Goal: Use online tool/utility: Utilize a website feature to perform a specific function

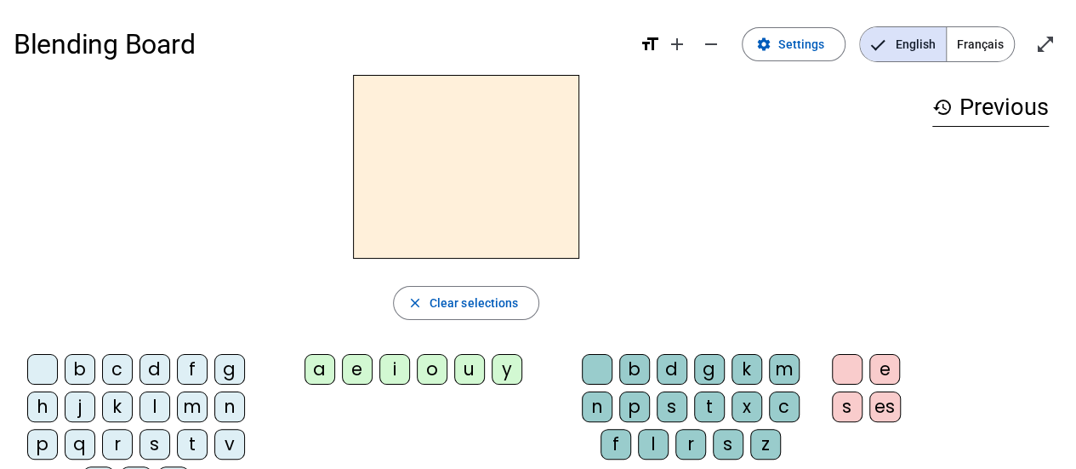
click at [973, 46] on span "Français" at bounding box center [980, 44] width 67 height 34
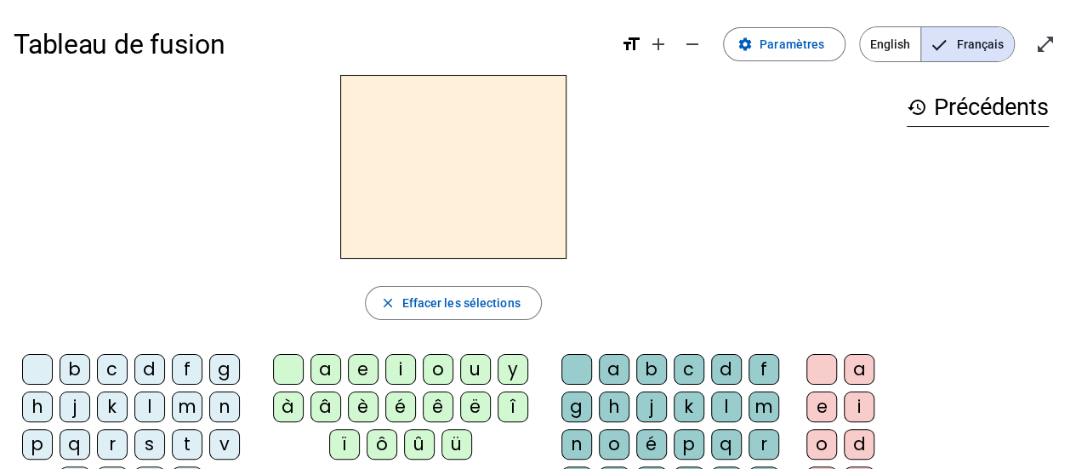
click at [80, 121] on div at bounding box center [453, 167] width 879 height 184
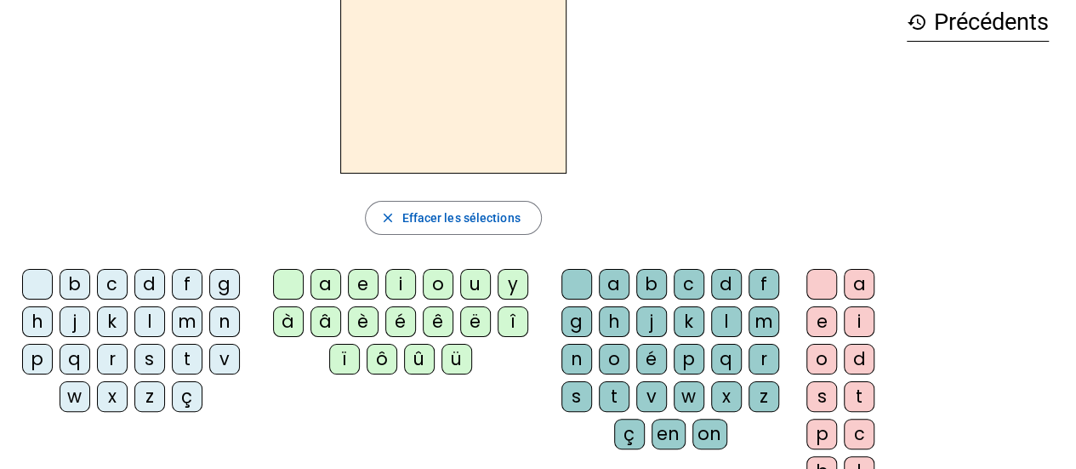
scroll to position [170, 0]
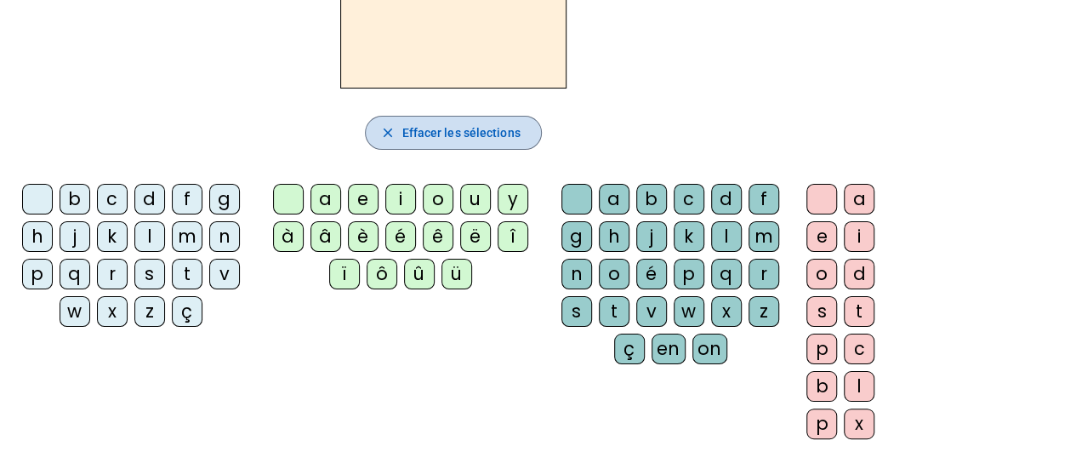
click at [464, 129] on span "Effacer les sélections" at bounding box center [460, 132] width 118 height 20
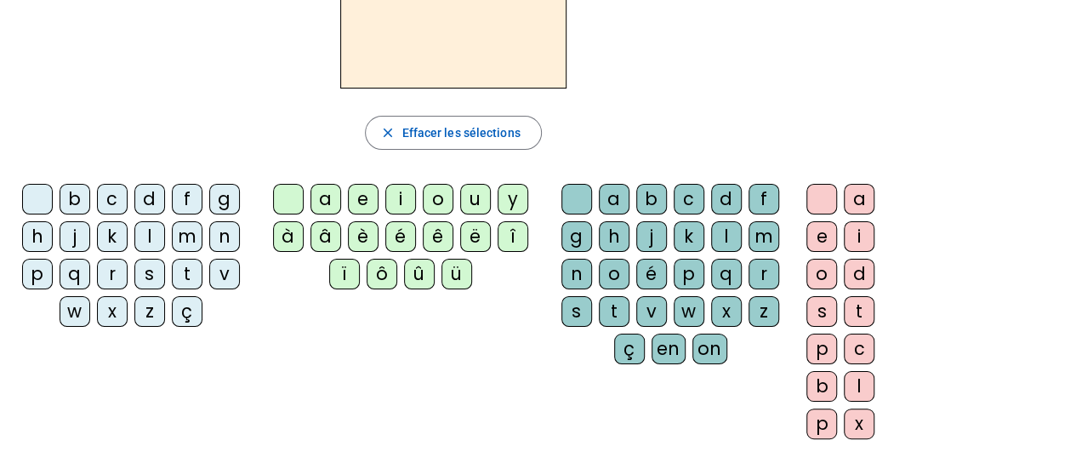
click at [77, 279] on div "q" at bounding box center [75, 274] width 31 height 31
click at [468, 197] on div "u" at bounding box center [475, 199] width 31 height 31
click at [399, 193] on div "i" at bounding box center [400, 199] width 31 height 31
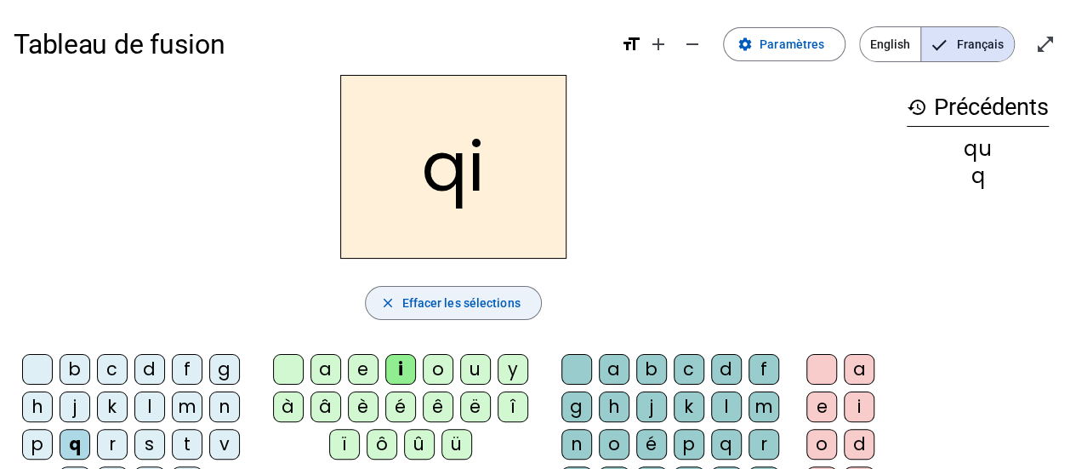
click at [456, 302] on span "Effacer les sélections" at bounding box center [460, 303] width 118 height 20
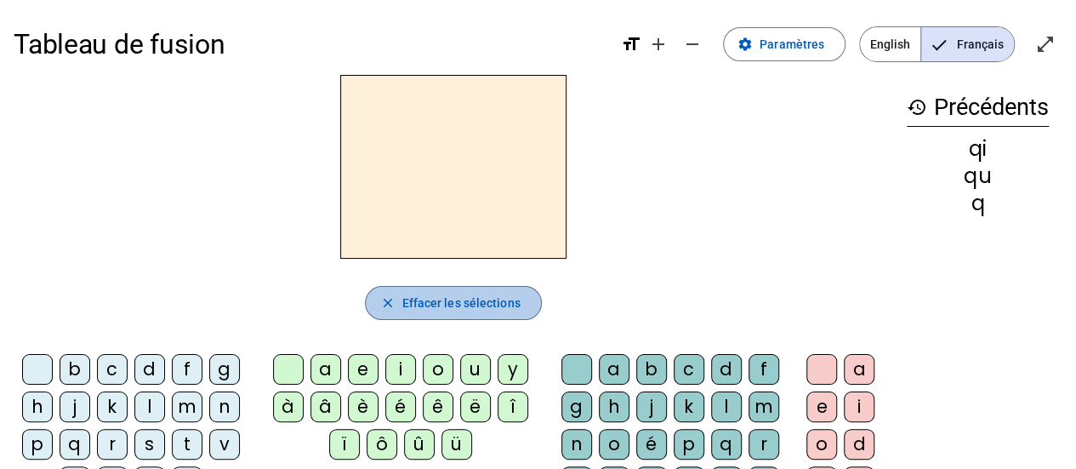
click at [456, 302] on span "Effacer les sélections" at bounding box center [460, 303] width 118 height 20
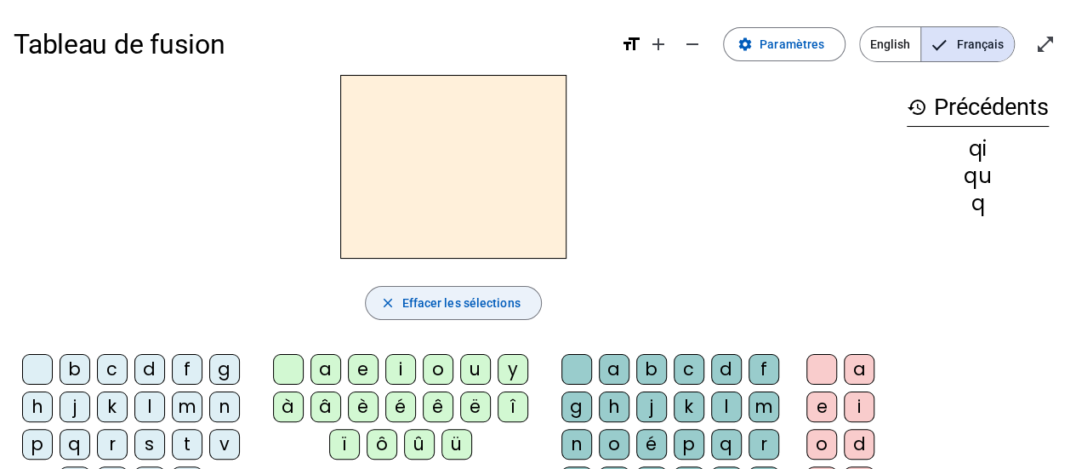
click at [456, 302] on span "Effacer les sélections" at bounding box center [460, 303] width 118 height 20
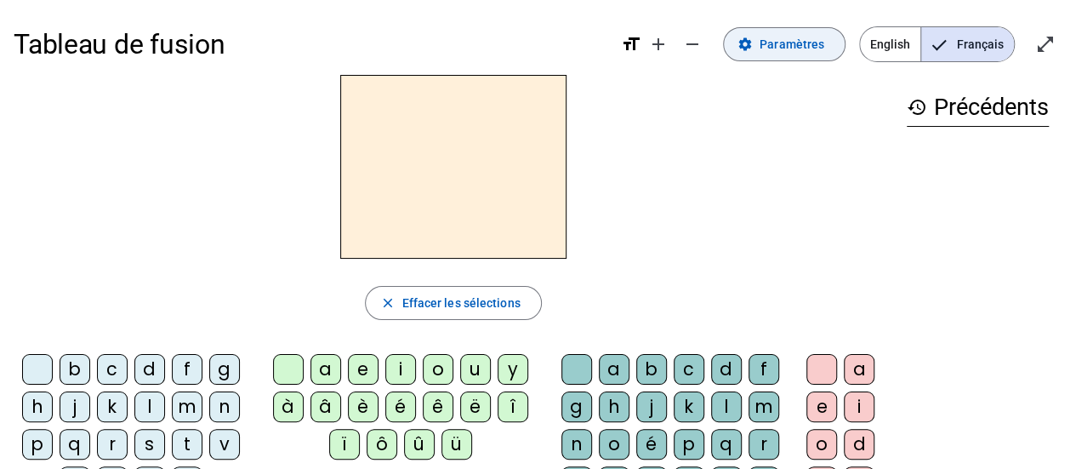
click at [793, 50] on span "Paramètres" at bounding box center [791, 44] width 65 height 20
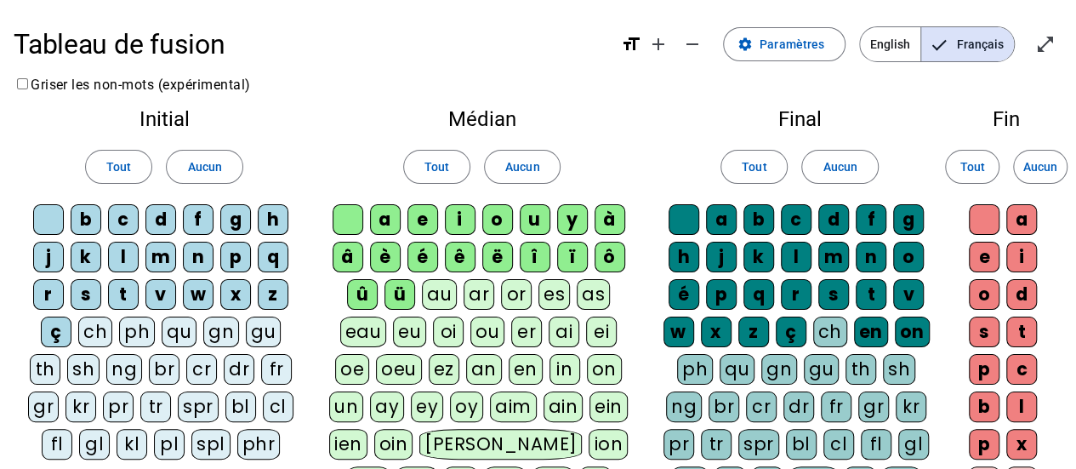
click at [165, 332] on div "qu" at bounding box center [179, 331] width 35 height 31
click at [601, 52] on h1 "Tableau de fusion" at bounding box center [311, 44] width 594 height 54
click at [1055, 47] on span "Entrer en plein écran" at bounding box center [1045, 44] width 41 height 41
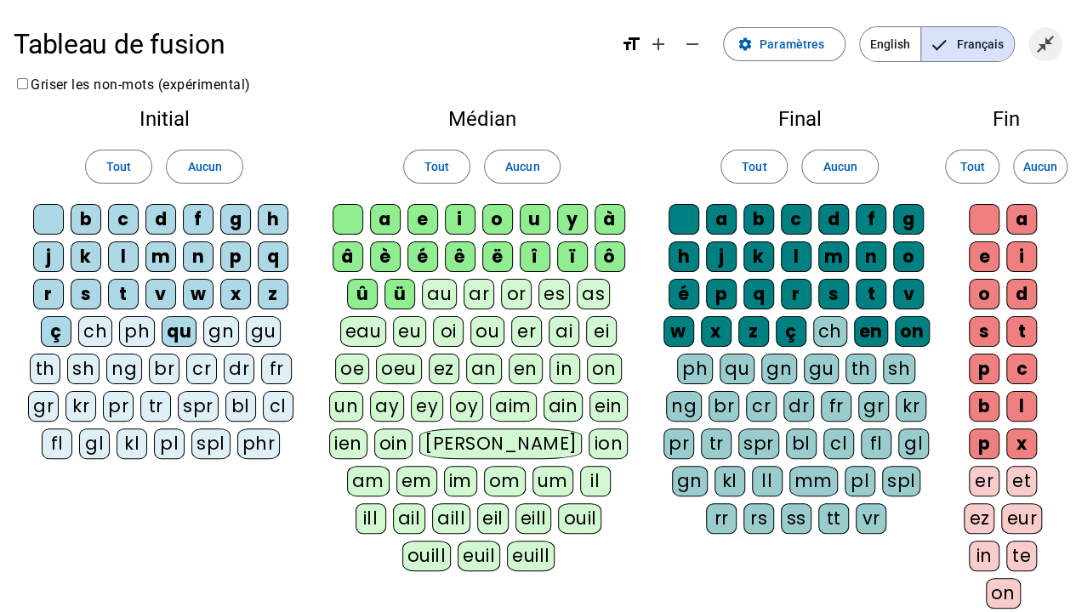
click at [1048, 37] on mat-icon "close_fullscreen" at bounding box center [1045, 44] width 20 height 20
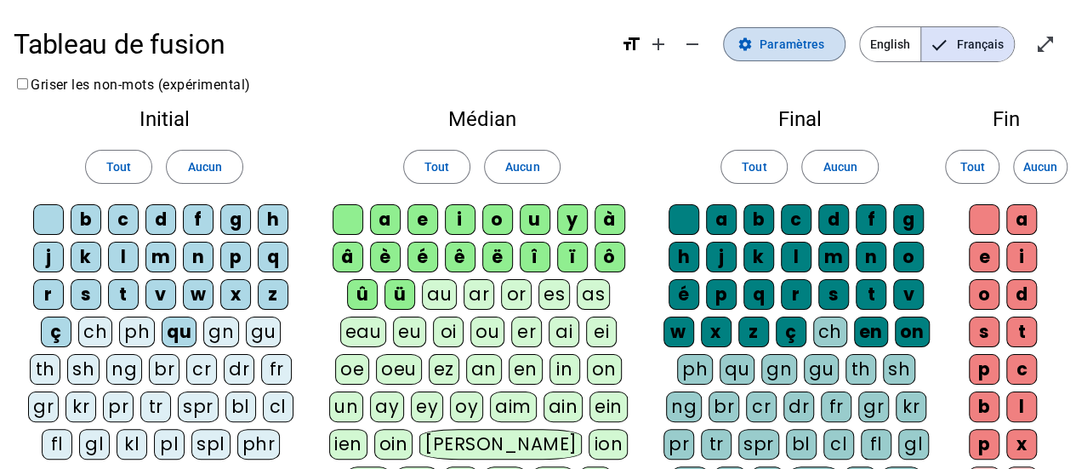
click at [770, 43] on span "Paramètres" at bounding box center [791, 44] width 65 height 20
drag, startPoint x: 930, startPoint y: 40, endPoint x: 941, endPoint y: 40, distance: 11.1
click at [941, 40] on span "Français" at bounding box center [967, 44] width 93 height 34
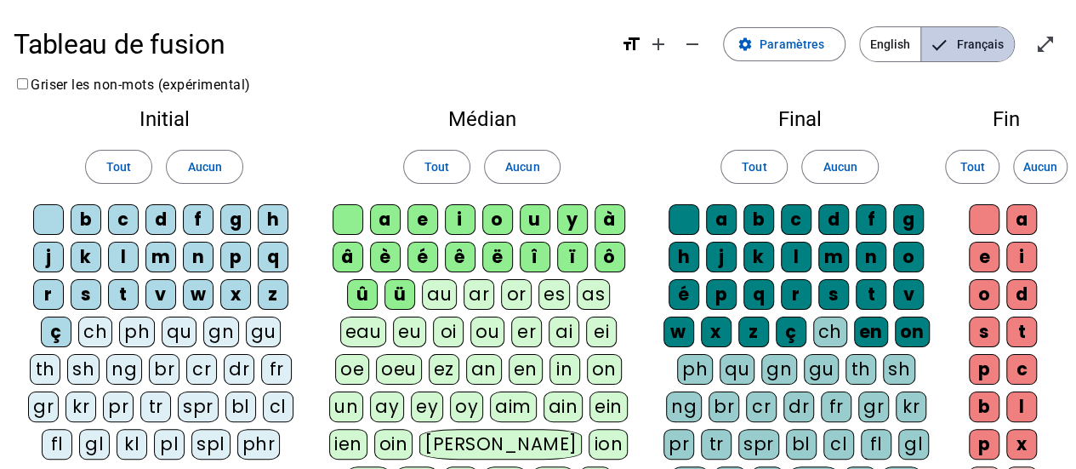
click at [941, 40] on mat-pseudo-checkbox "Language selection" at bounding box center [938, 44] width 15 height 15
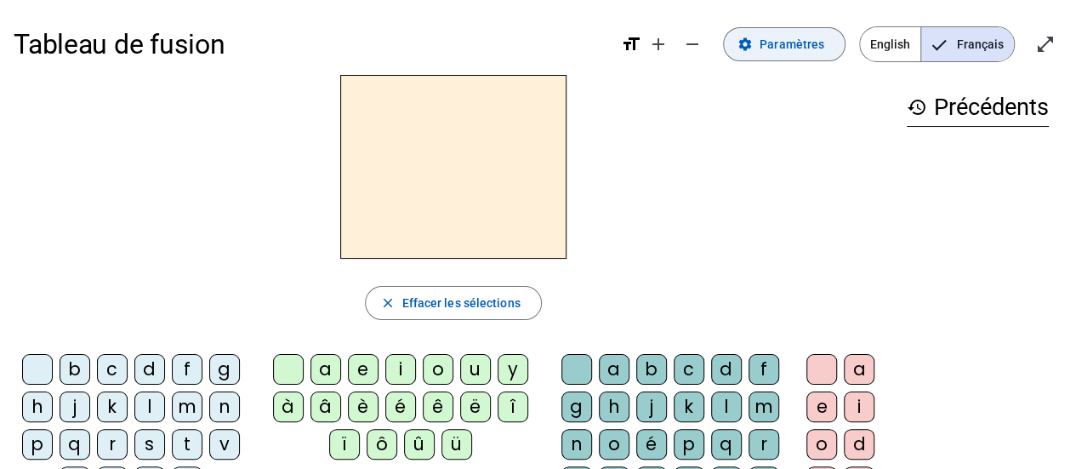
click at [808, 42] on span "Paramètres" at bounding box center [791, 44] width 65 height 20
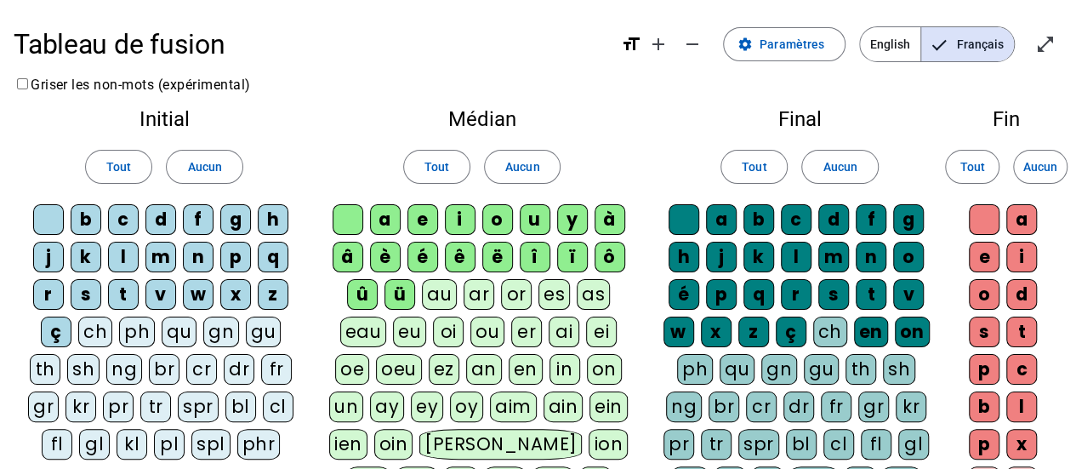
click at [168, 331] on div "qu" at bounding box center [179, 331] width 35 height 31
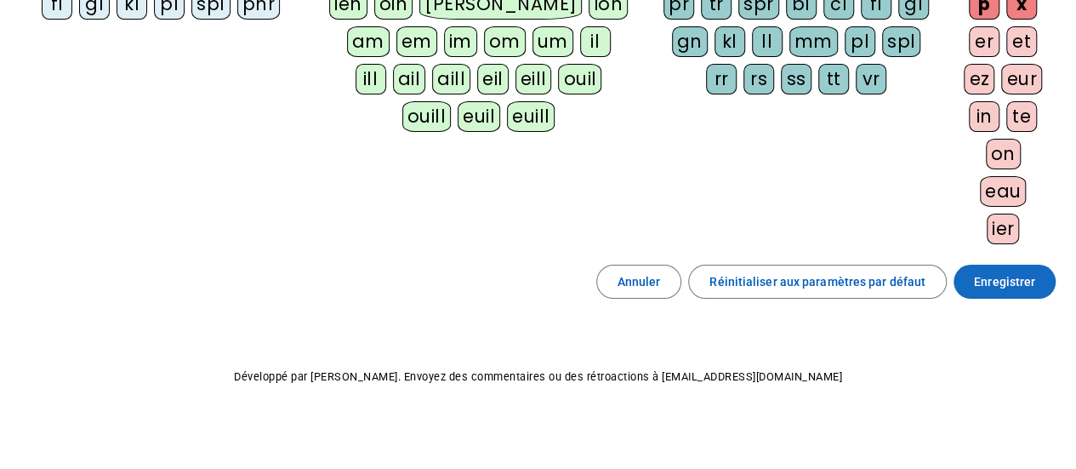
click at [1024, 271] on span "Enregistrer" at bounding box center [1004, 281] width 61 height 20
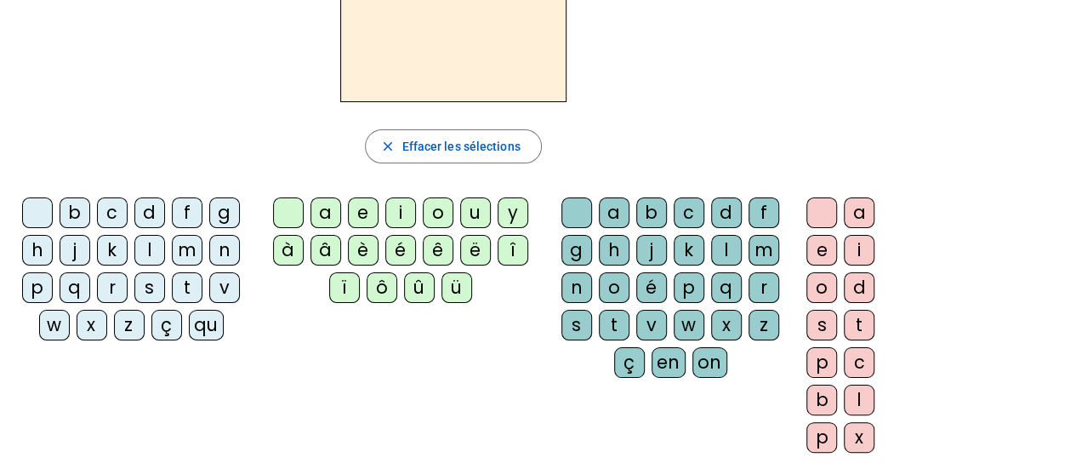
scroll to position [71, 0]
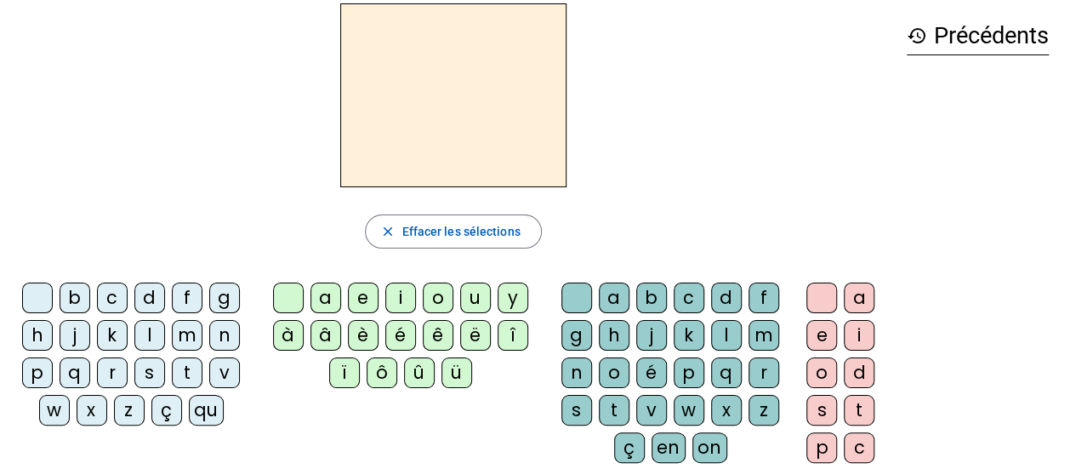
click at [203, 412] on div "qu" at bounding box center [206, 410] width 35 height 31
click at [861, 335] on div "i" at bounding box center [859, 335] width 31 height 31
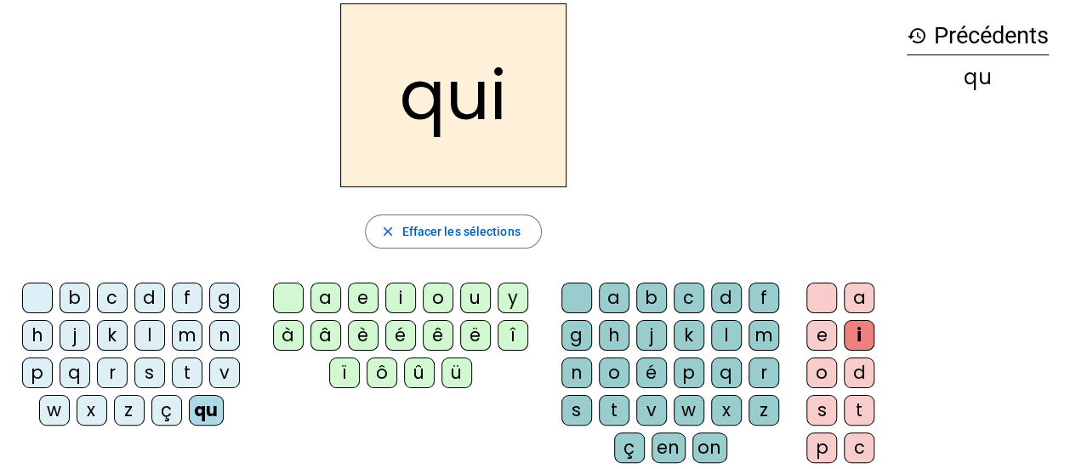
click at [156, 371] on div "s" at bounding box center [149, 372] width 31 height 31
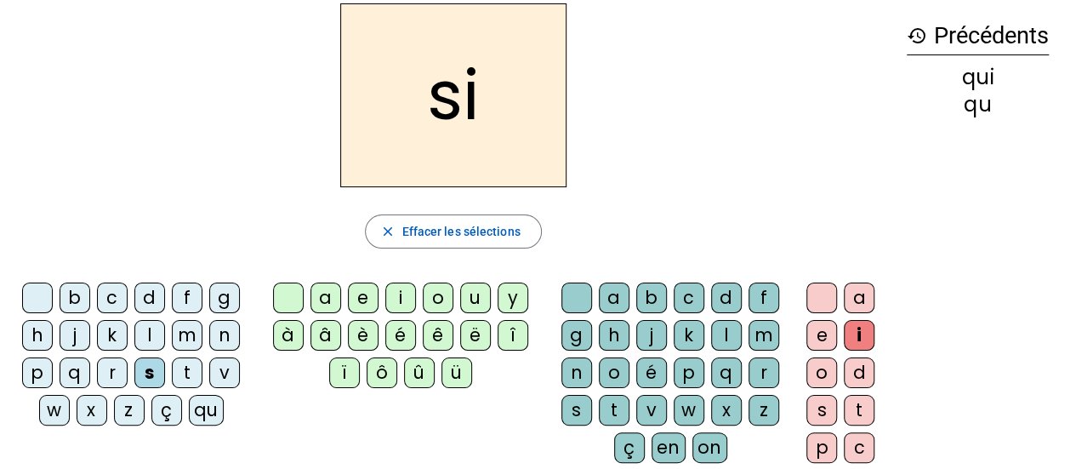
click at [231, 338] on div "n" at bounding box center [224, 335] width 31 height 31
click at [363, 301] on div "e" at bounding box center [363, 297] width 31 height 31
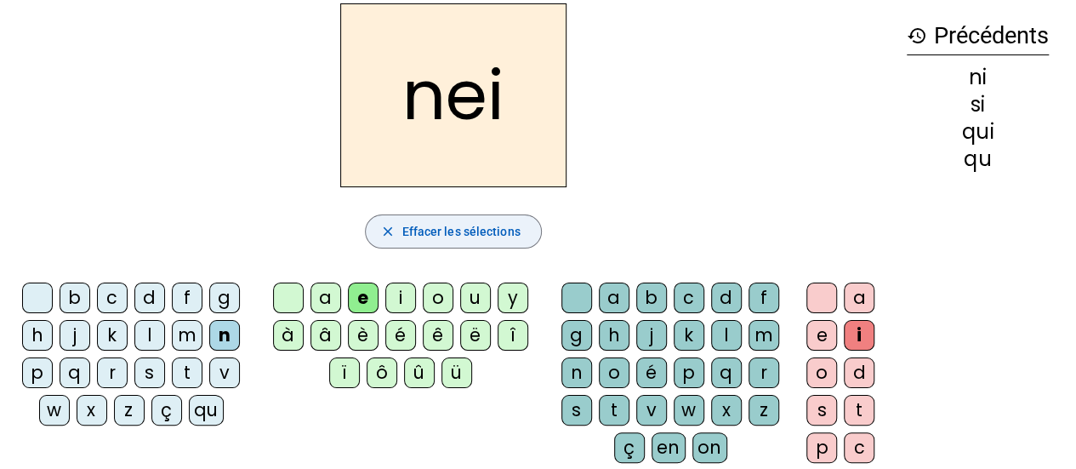
click at [437, 218] on span "button" at bounding box center [453, 231] width 174 height 41
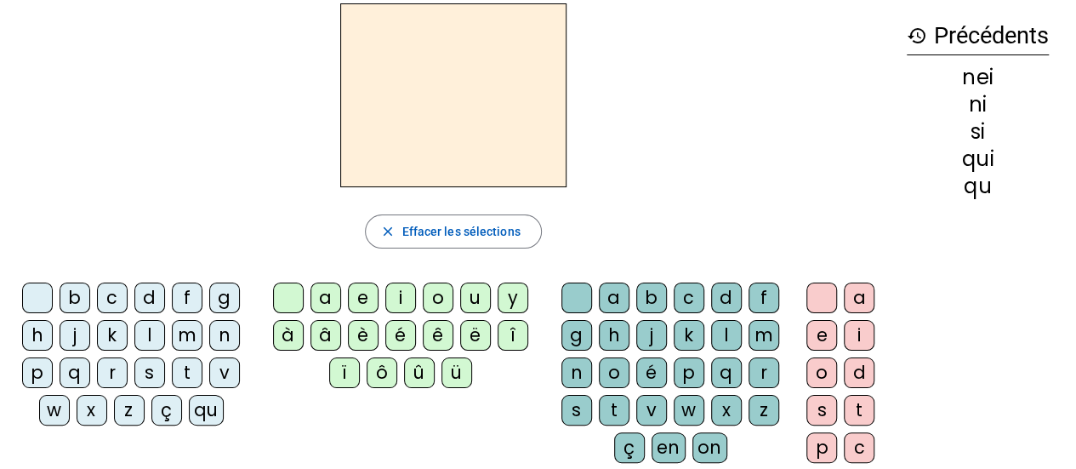
click at [226, 331] on div "n" at bounding box center [224, 335] width 31 height 31
click at [824, 332] on div "e" at bounding box center [821, 335] width 31 height 31
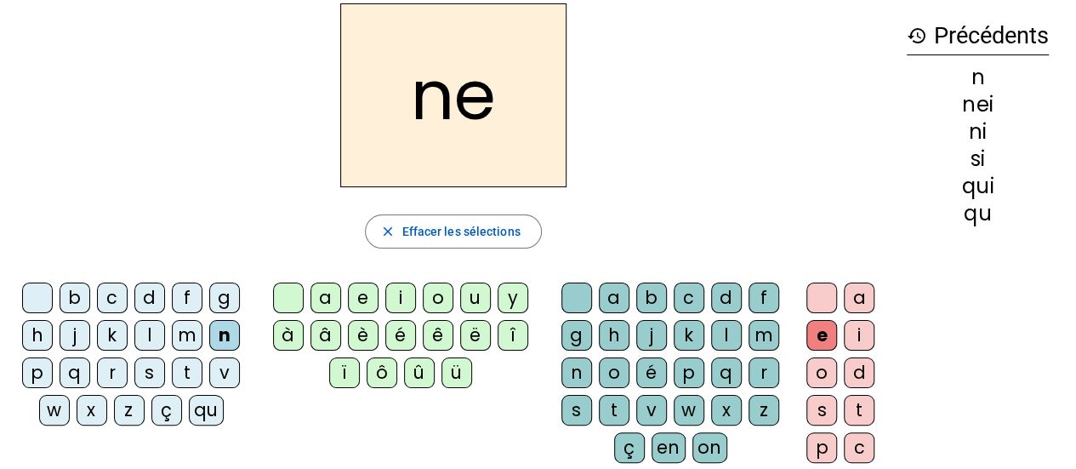
click at [143, 372] on div "s" at bounding box center [149, 372] width 31 height 31
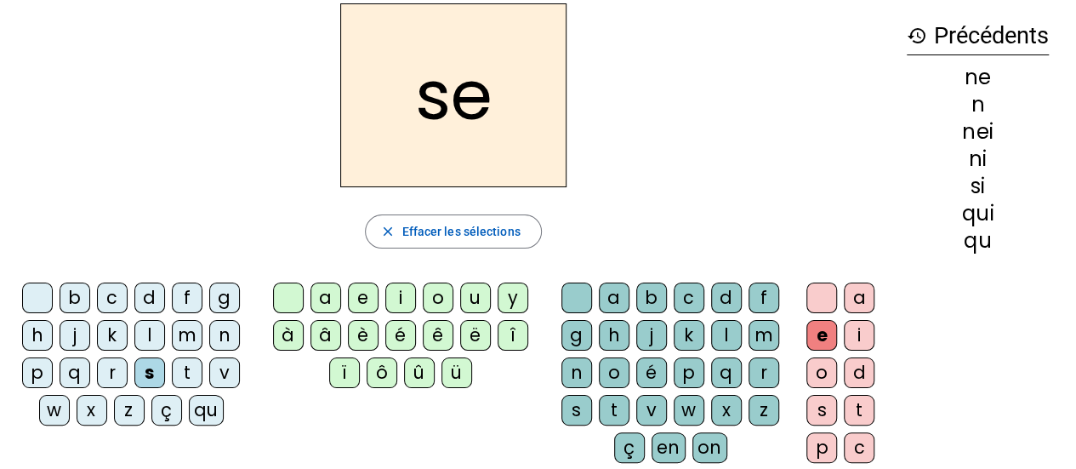
click at [189, 368] on div "t" at bounding box center [187, 372] width 31 height 31
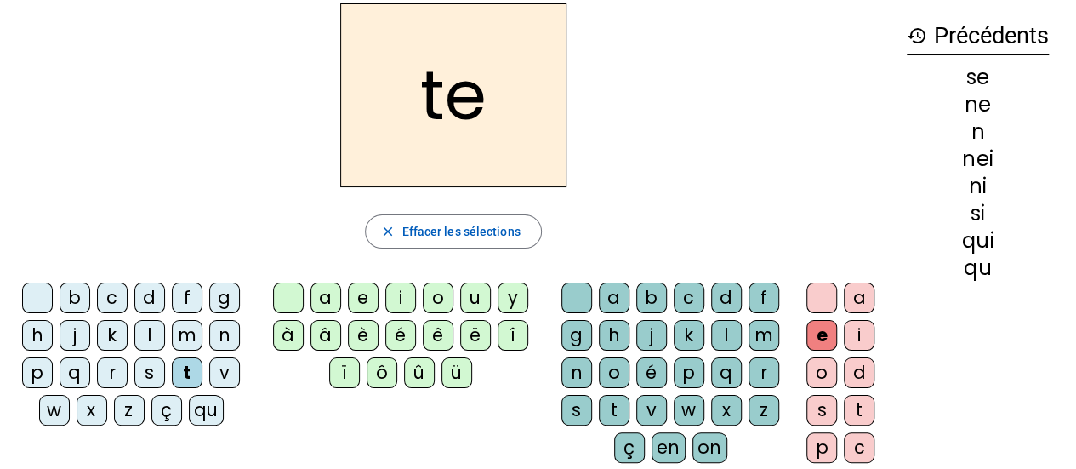
click at [151, 298] on div "d" at bounding box center [149, 297] width 31 height 31
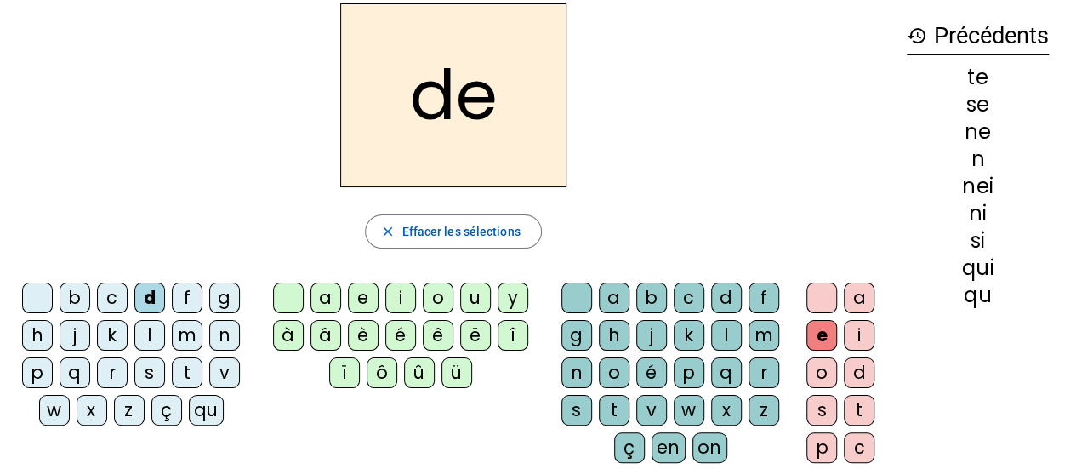
click at [469, 293] on div "u" at bounding box center [475, 297] width 31 height 31
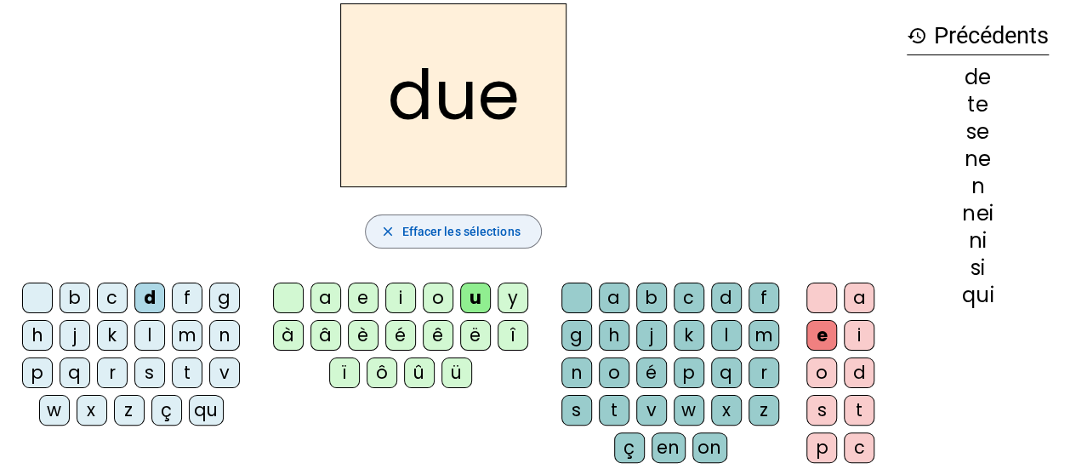
click at [457, 228] on span "Effacer les sélections" at bounding box center [460, 231] width 118 height 20
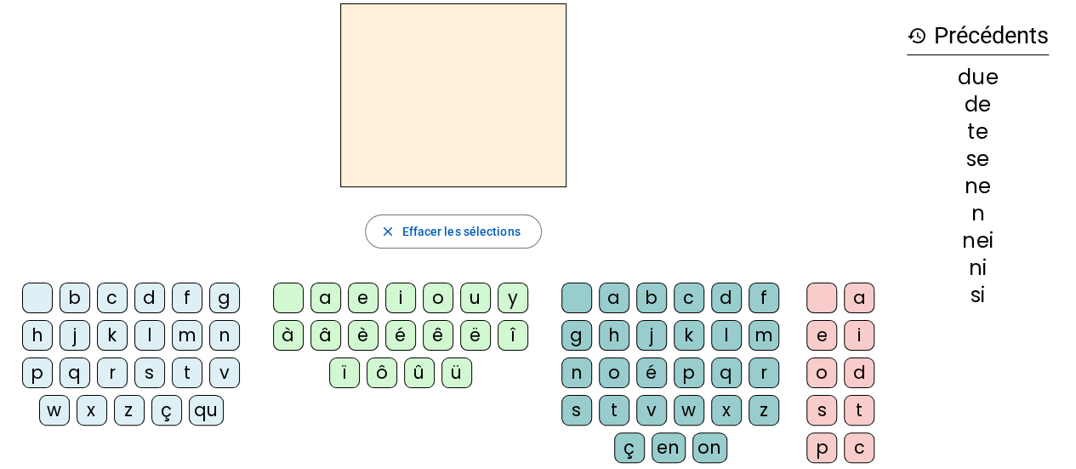
click at [141, 296] on div "d" at bounding box center [149, 297] width 31 height 31
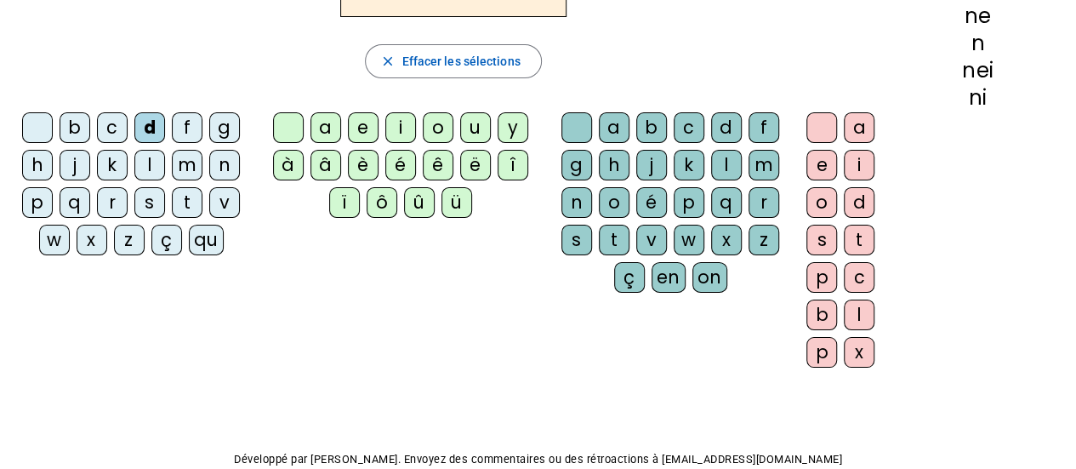
scroll to position [156, 0]
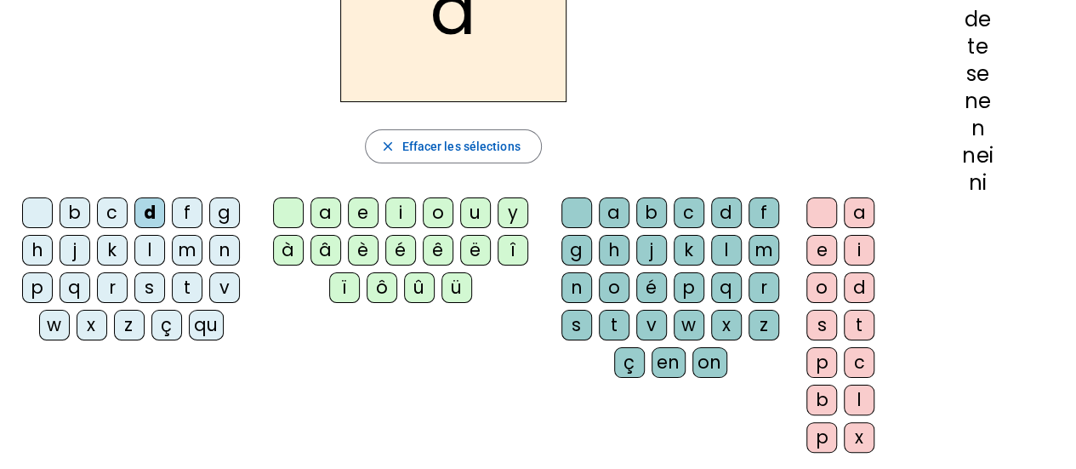
click at [473, 213] on div "u" at bounding box center [475, 212] width 31 height 31
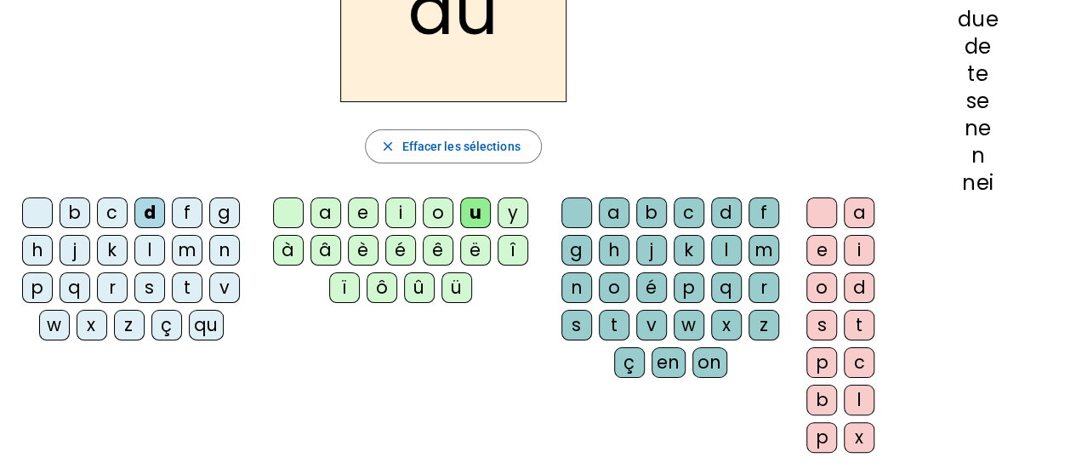
scroll to position [71, 0]
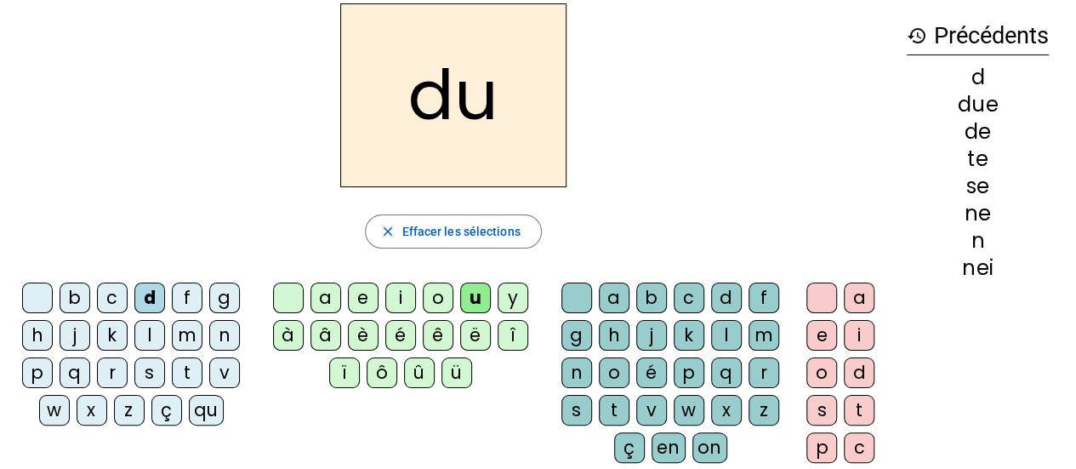
click at [140, 364] on div "s" at bounding box center [149, 372] width 31 height 31
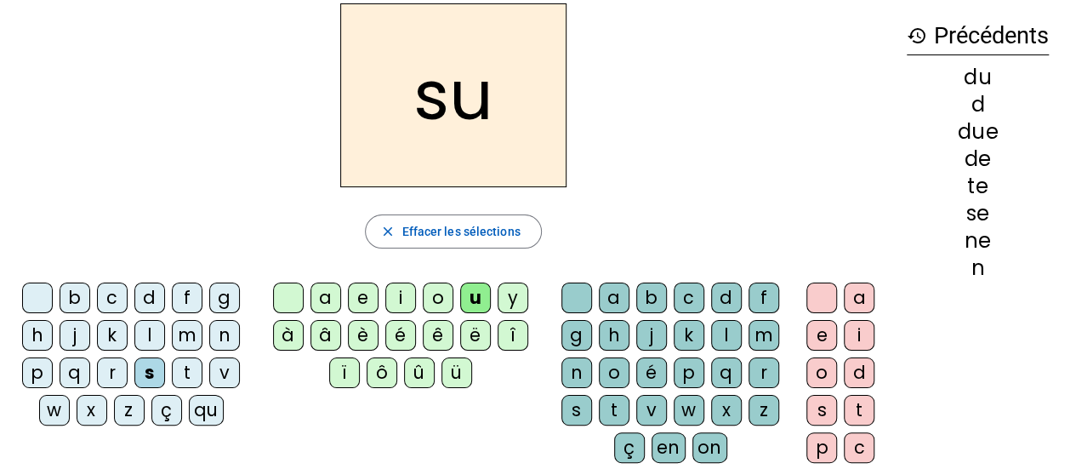
click at [154, 331] on div "l" at bounding box center [149, 335] width 31 height 31
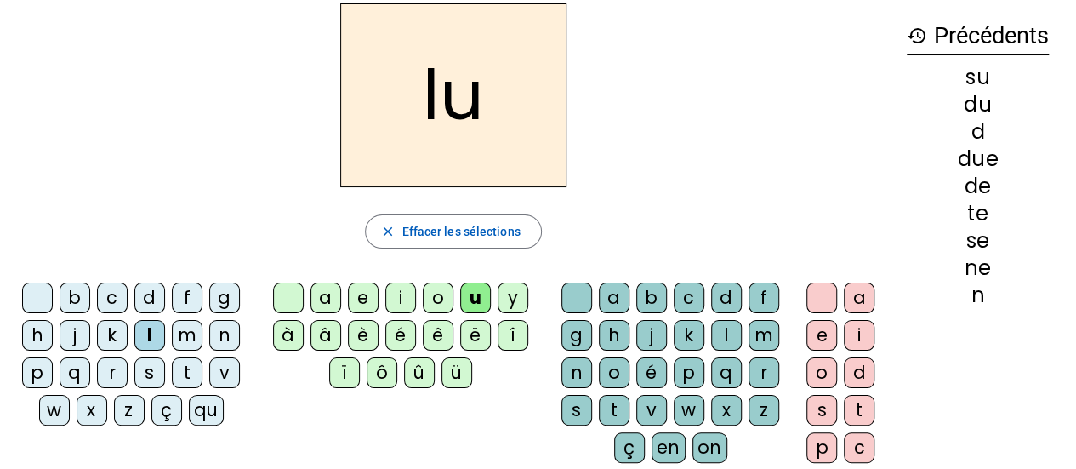
click at [180, 363] on div "t" at bounding box center [187, 372] width 31 height 31
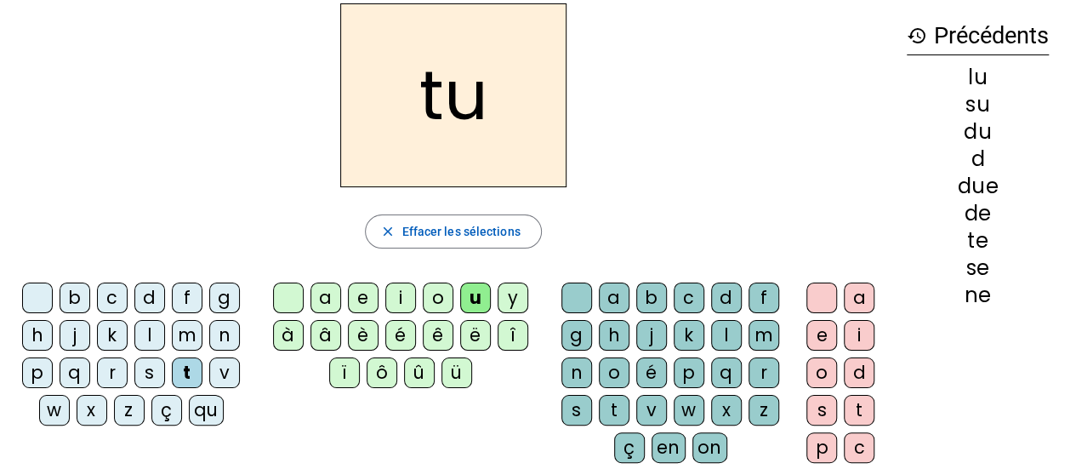
click at [332, 295] on div "a" at bounding box center [325, 297] width 31 height 31
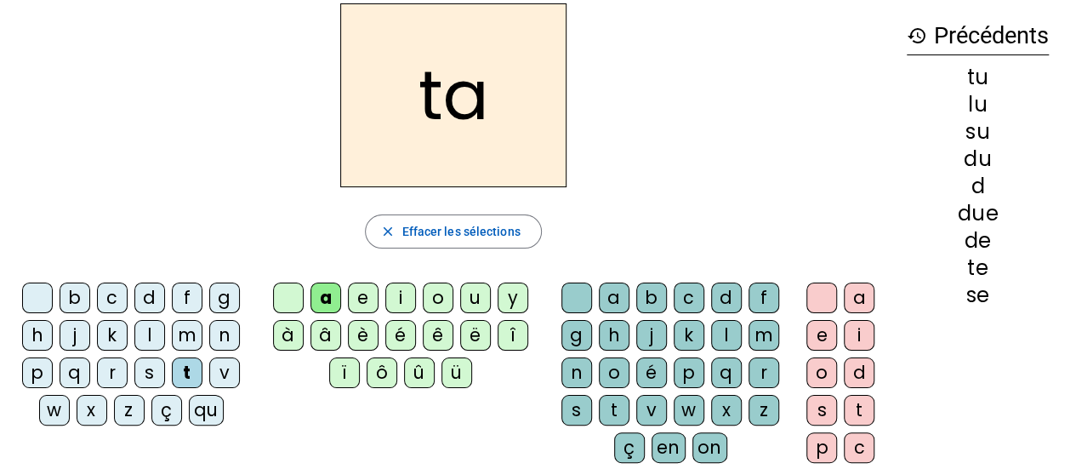
click at [155, 359] on div "s" at bounding box center [149, 372] width 31 height 31
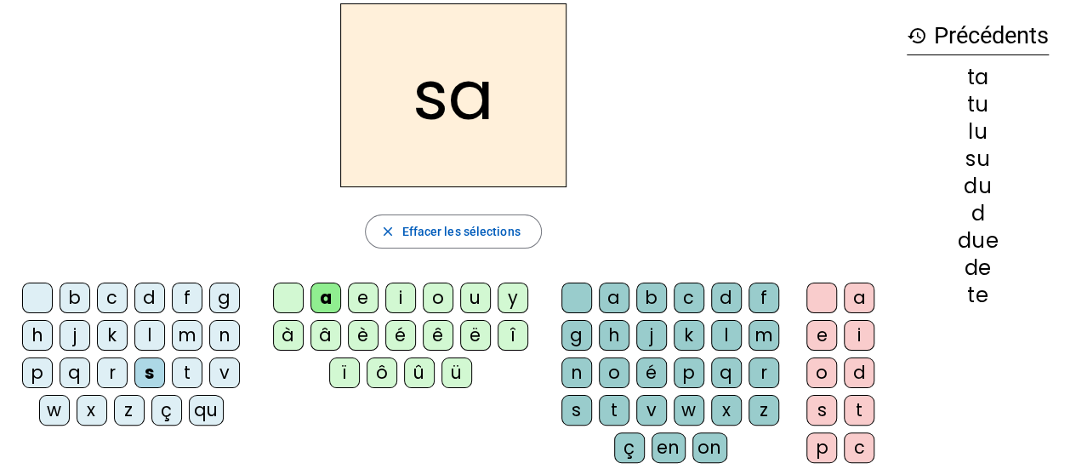
click at [190, 368] on div "t" at bounding box center [187, 372] width 31 height 31
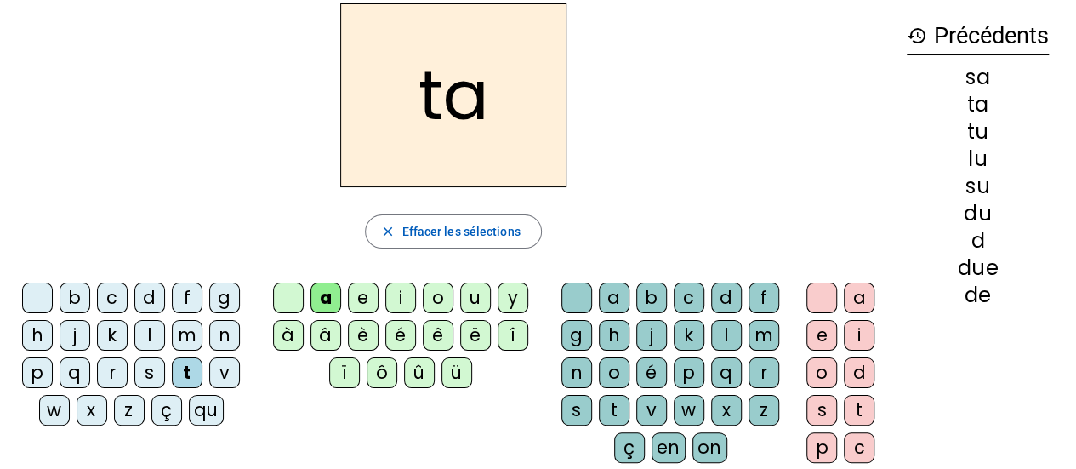
click at [188, 335] on div "m" at bounding box center [187, 335] width 31 height 31
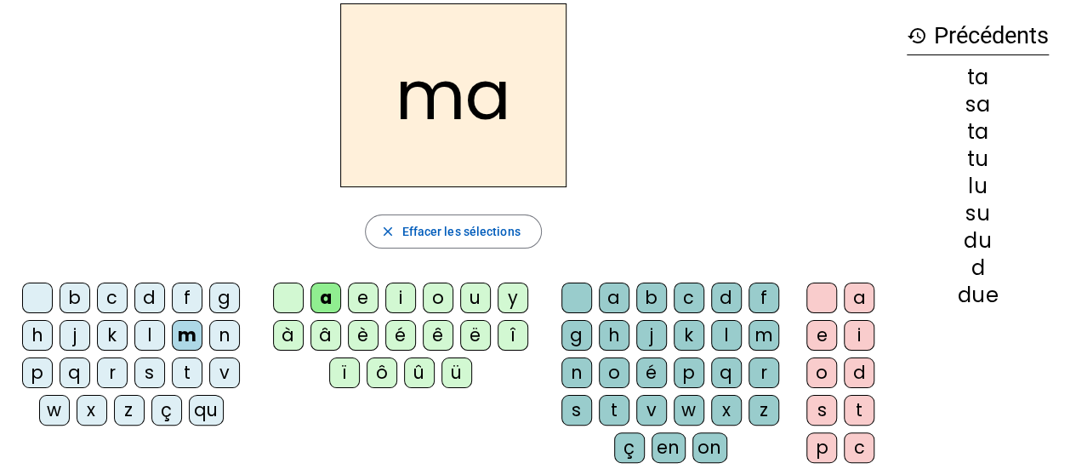
click at [361, 302] on div "e" at bounding box center [363, 297] width 31 height 31
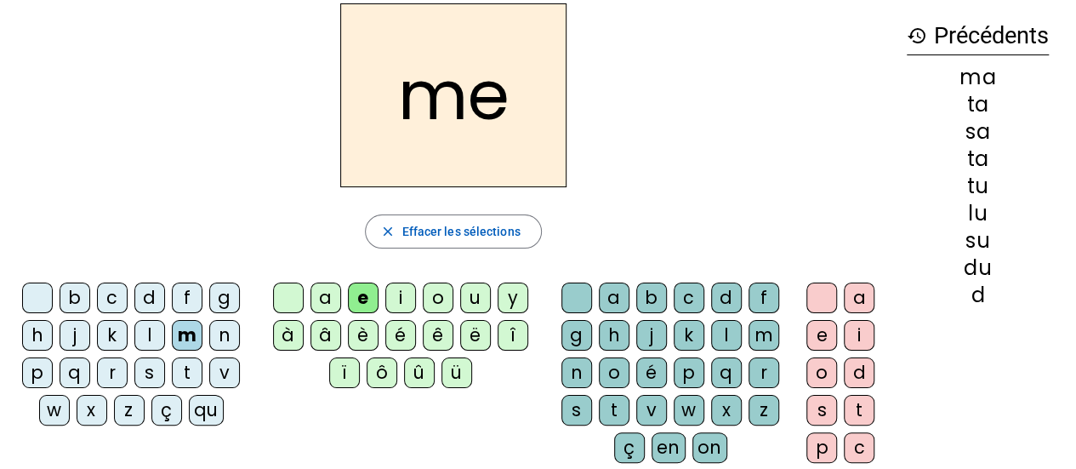
click at [155, 295] on div "d" at bounding box center [149, 297] width 31 height 31
